Goal: Task Accomplishment & Management: Manage account settings

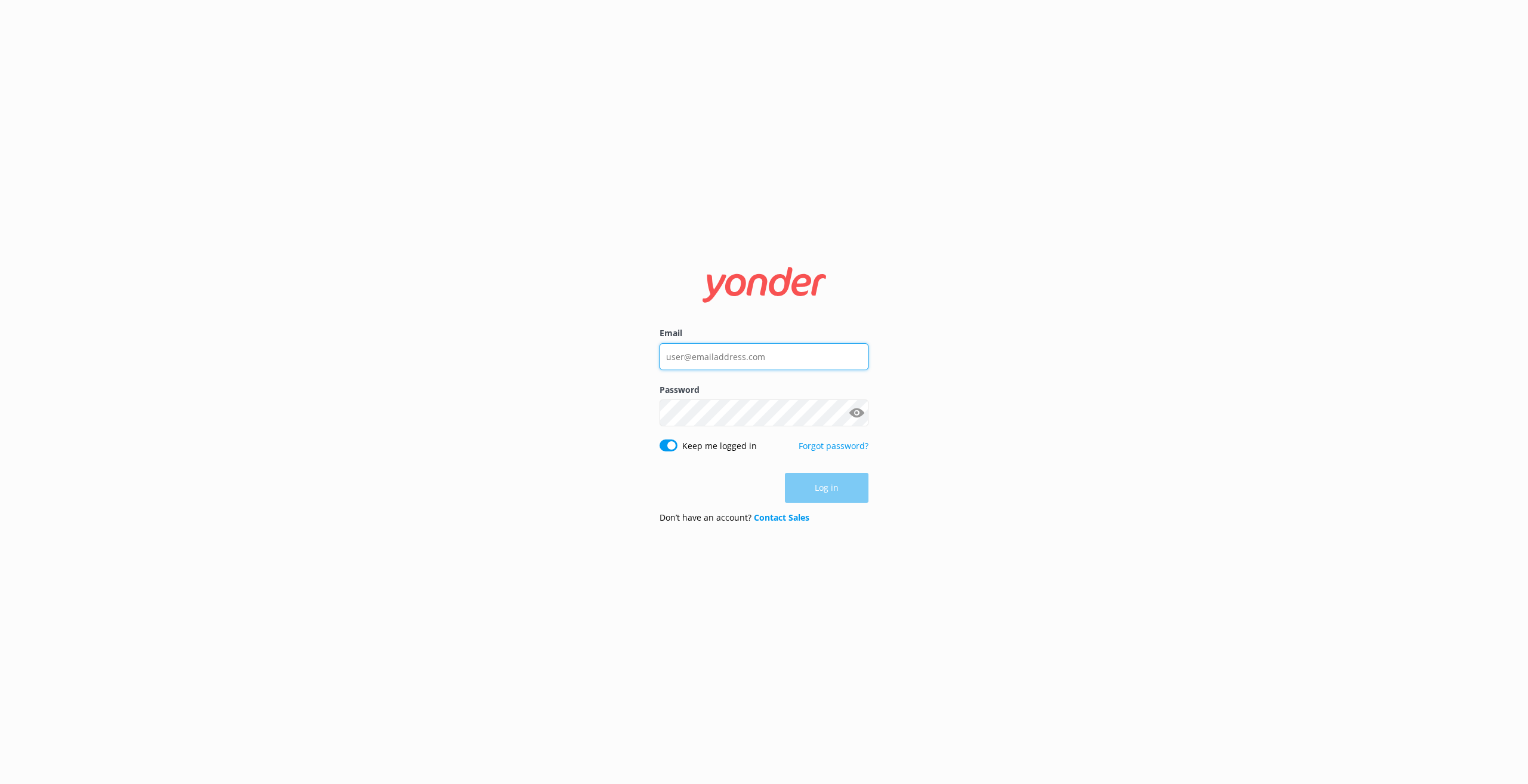
type input "[EMAIL_ADDRESS][DOMAIN_NAME]"
click at [747, 460] on div "Keep me logged in Forgot password?" at bounding box center [764, 452] width 209 height 25
click at [816, 485] on button "Log in" at bounding box center [827, 488] width 83 height 30
click at [816, 485] on div "Email [EMAIL_ADDRESS][DOMAIN_NAME] Password Show password Keep me logged in For…" at bounding box center [764, 392] width 1528 height 784
